Goal: Task Accomplishment & Management: Manage account settings

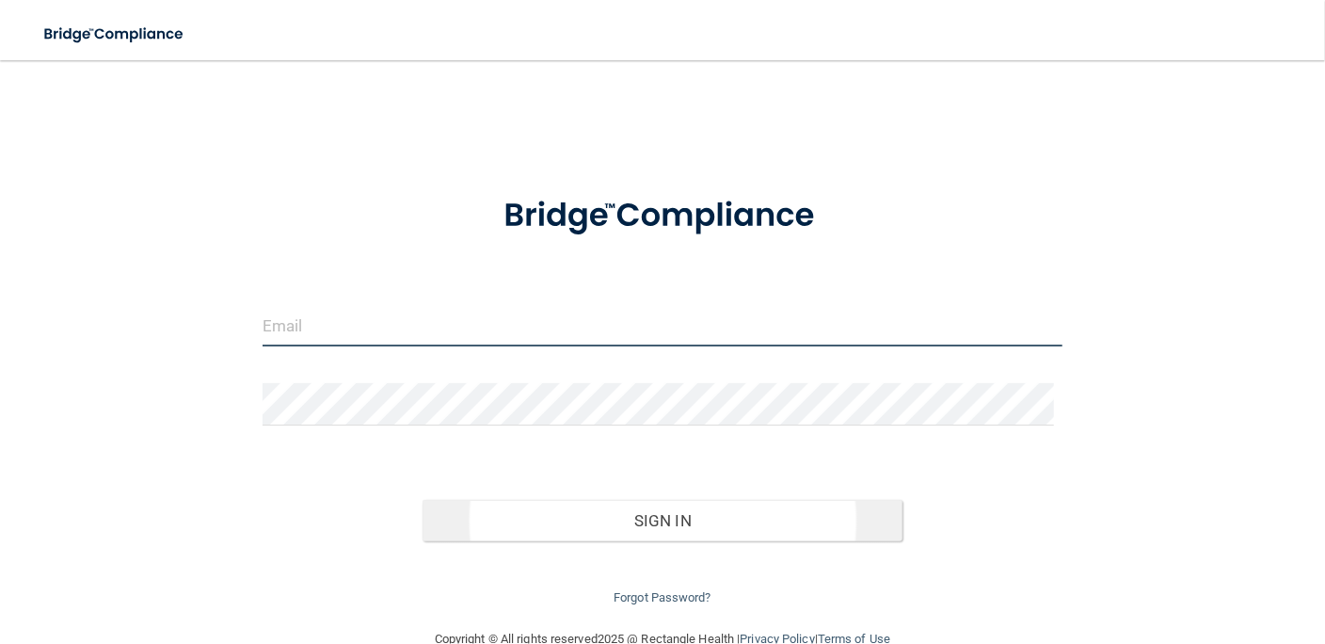
type input "[EMAIL_ADDRESS][DOMAIN_NAME]"
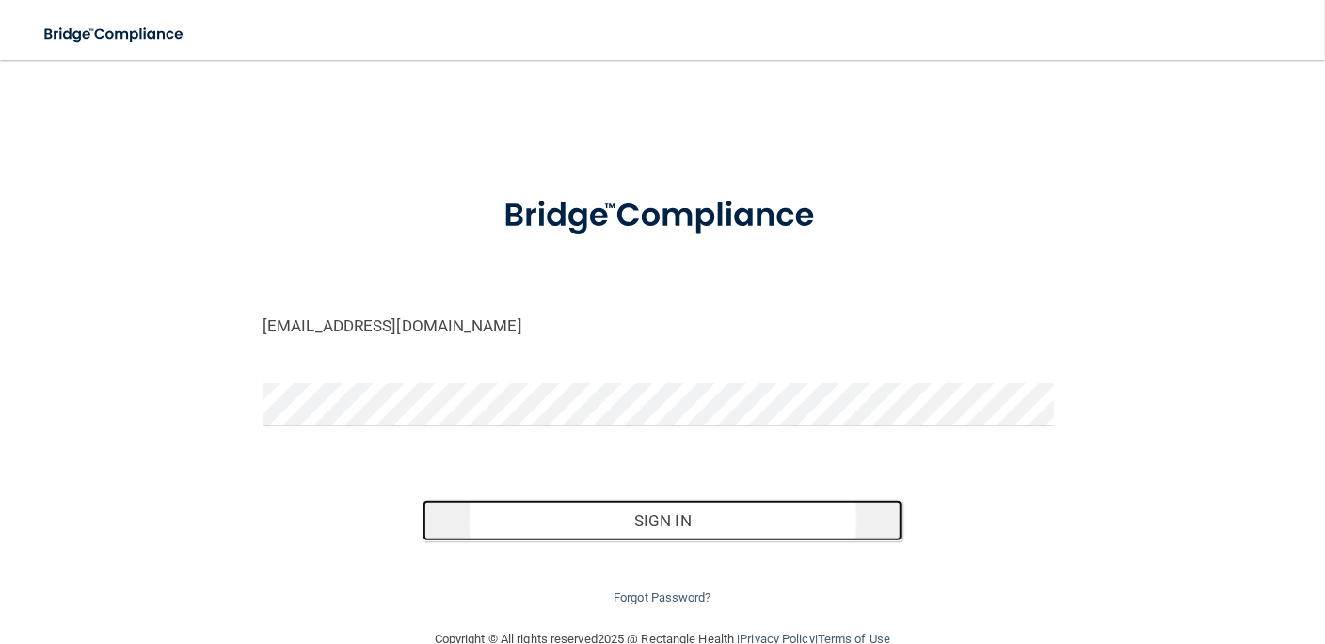
click at [663, 518] on button "Sign In" at bounding box center [663, 520] width 480 height 41
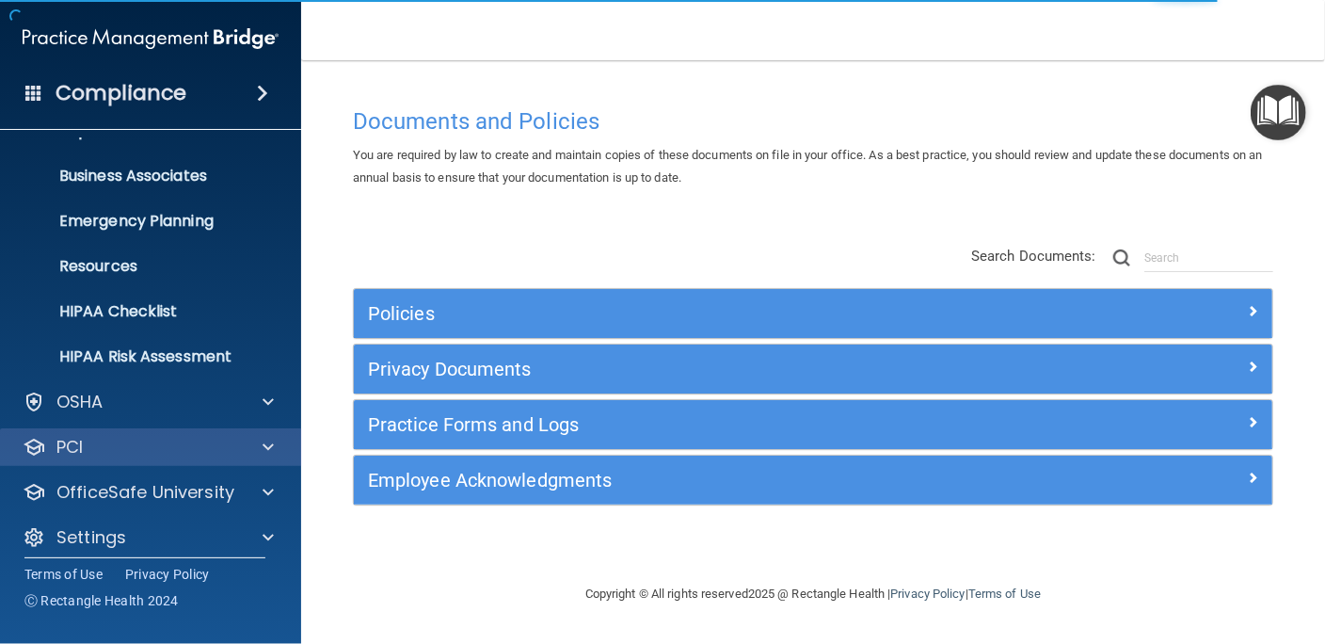
scroll to position [137, 0]
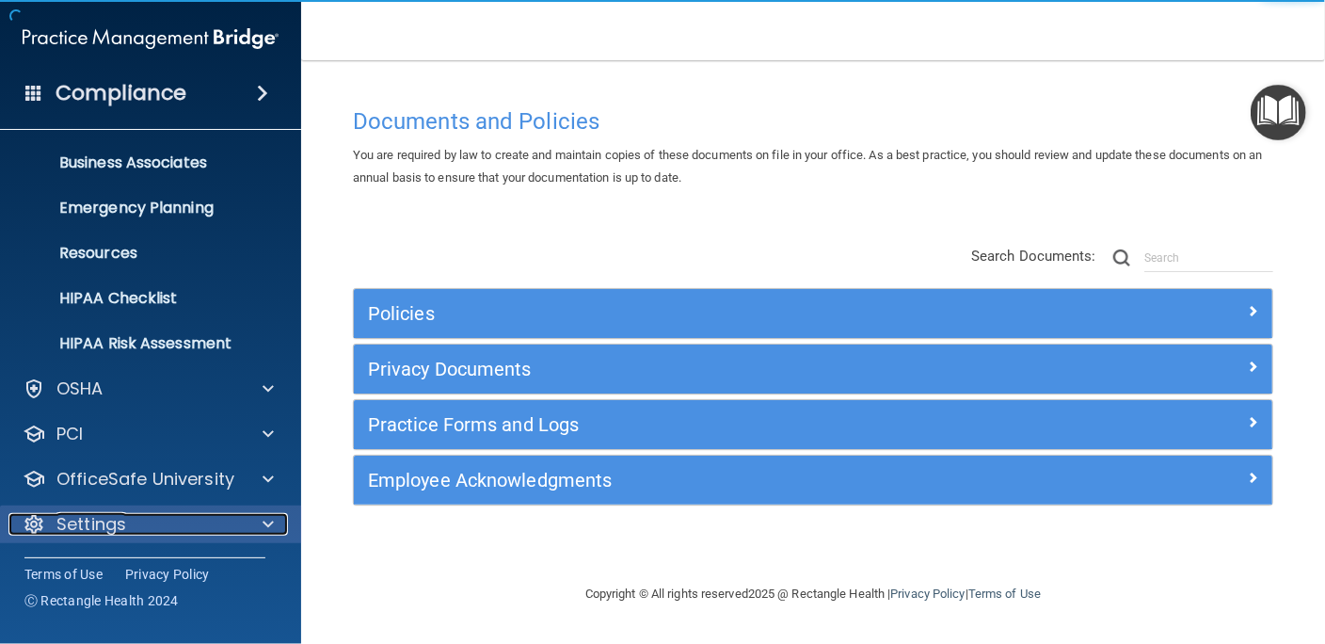
click at [103, 522] on p "Settings" at bounding box center [91, 524] width 70 height 23
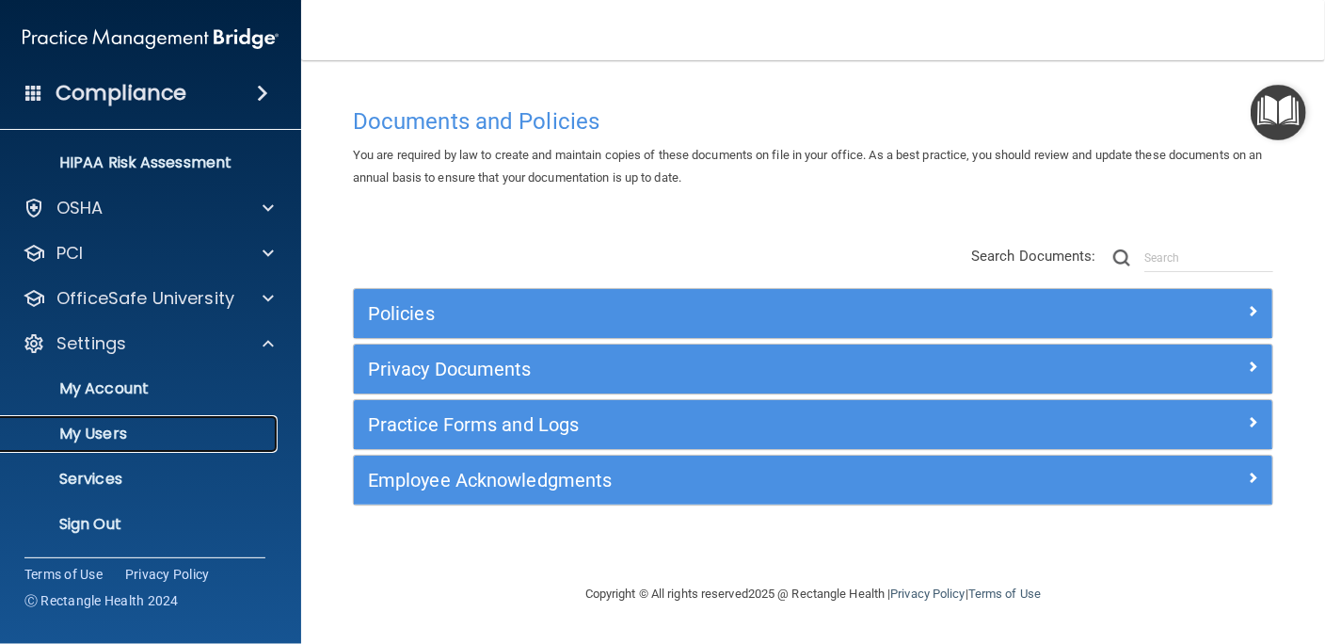
click at [129, 434] on p "My Users" at bounding box center [140, 434] width 257 height 19
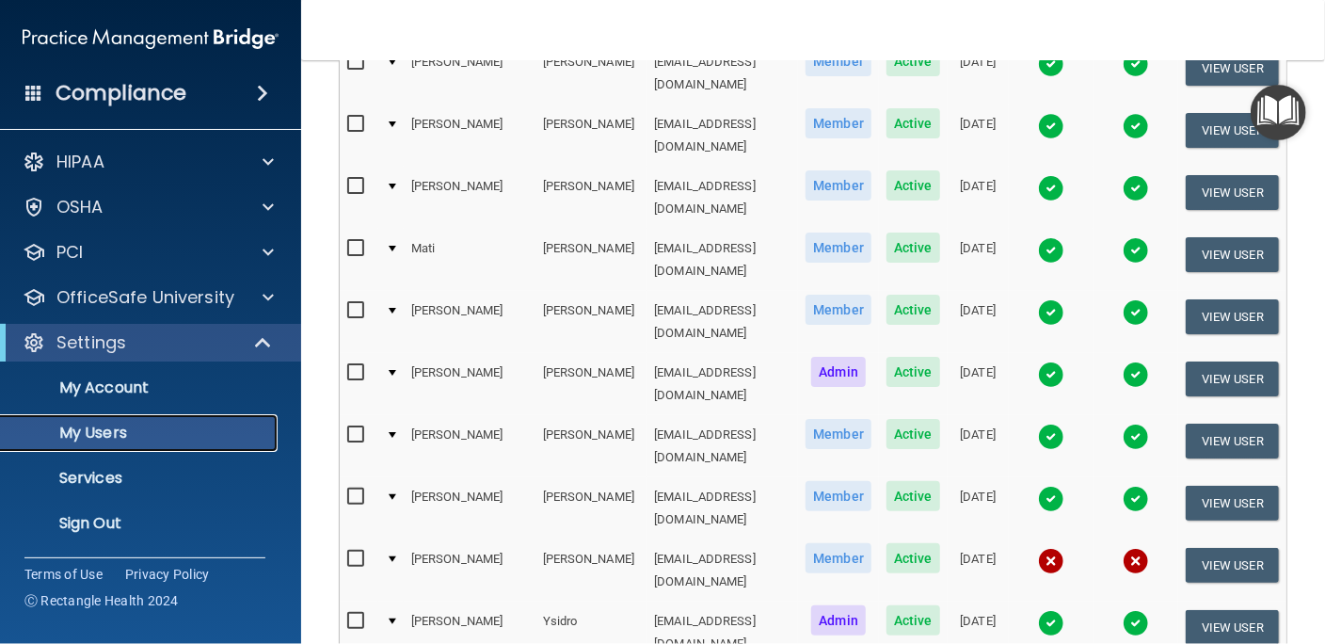
scroll to position [954, 0]
